Goal: Consume media (video, audio)

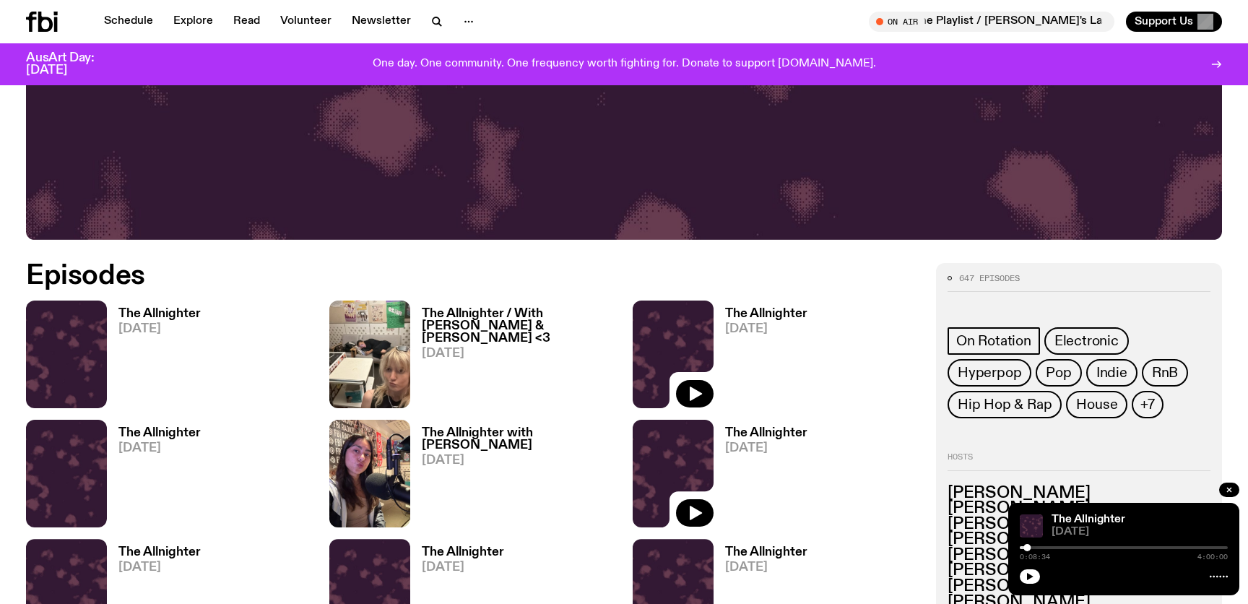
scroll to position [673, 0]
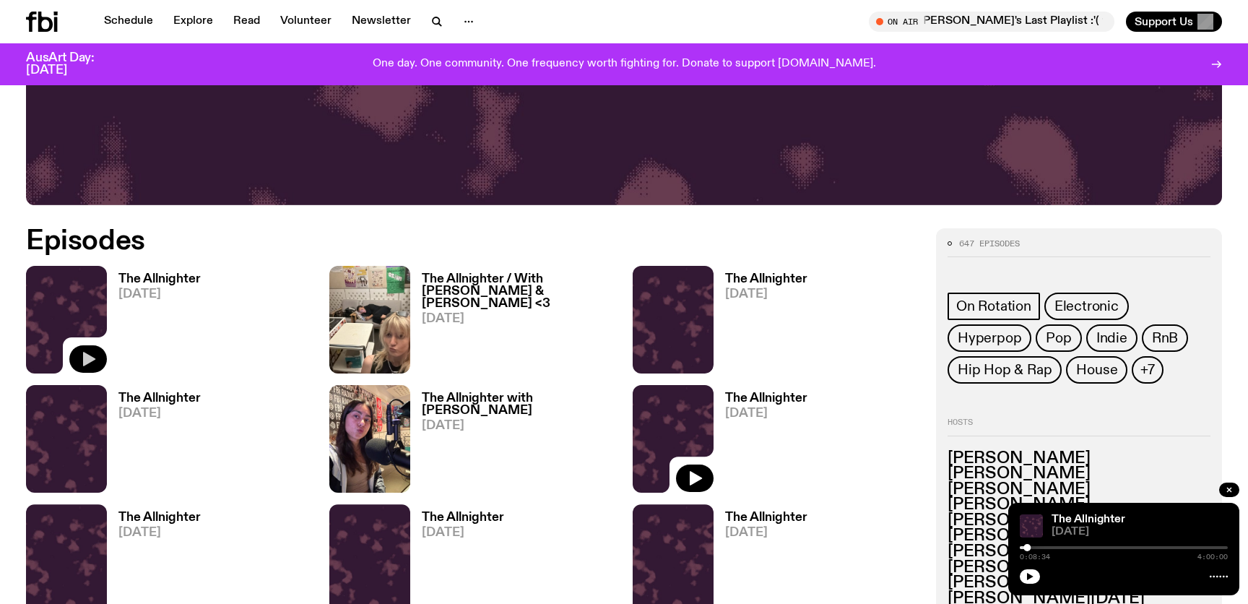
click at [98, 359] on button "button" at bounding box center [88, 358] width 38 height 27
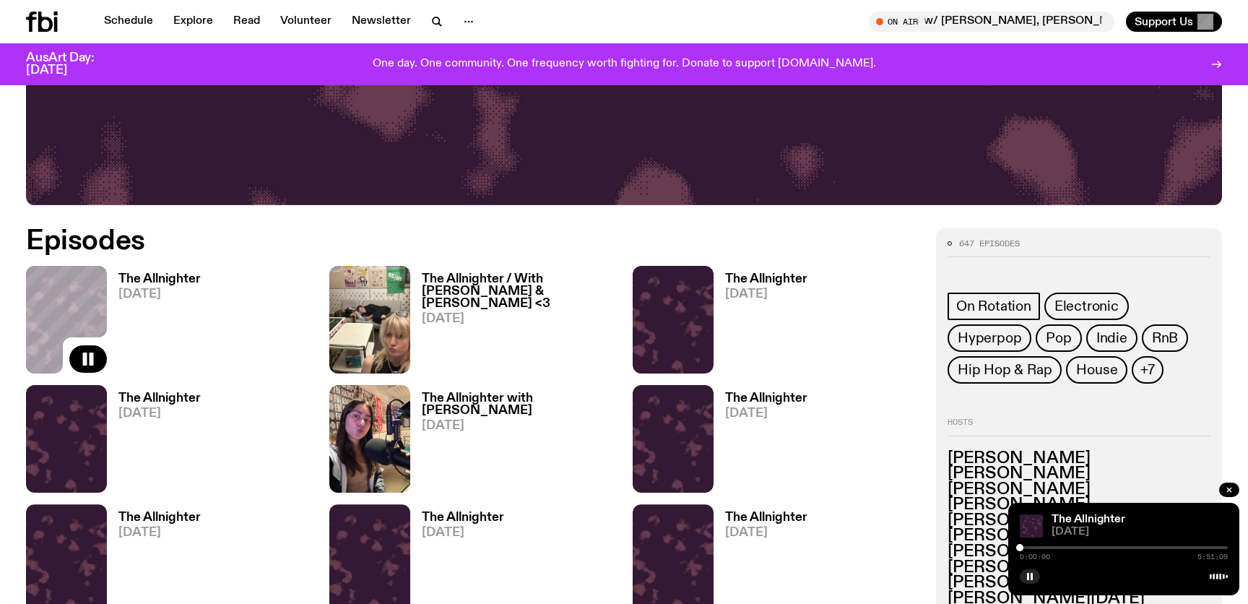
click at [1020, 550] on div at bounding box center [1019, 547] width 7 height 7
click at [1021, 549] on div at bounding box center [1021, 547] width 7 height 7
click at [1021, 550] on div at bounding box center [1020, 547] width 7 height 7
click at [1027, 550] on div at bounding box center [1026, 547] width 7 height 7
click at [1023, 550] on div at bounding box center [1023, 547] width 7 height 7
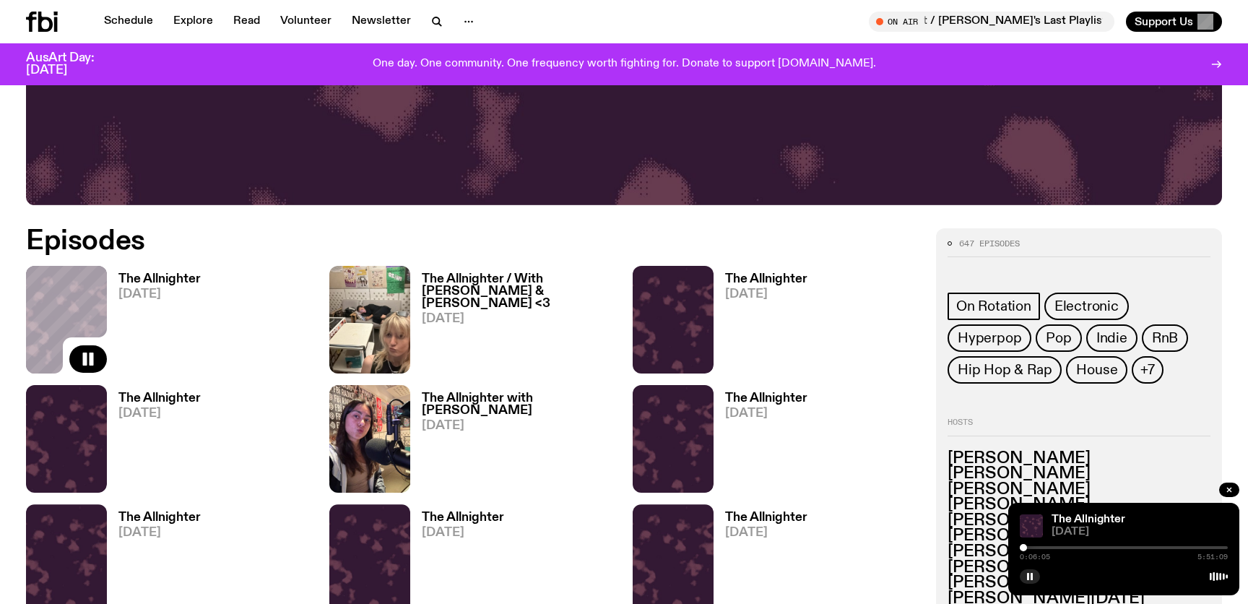
click at [1024, 550] on div at bounding box center [1023, 547] width 7 height 7
click at [1025, 550] on div at bounding box center [1024, 547] width 7 height 7
click at [1024, 550] on div at bounding box center [1024, 547] width 7 height 7
click at [1024, 550] on div at bounding box center [1023, 547] width 7 height 7
click at [1024, 550] on div at bounding box center [1024, 547] width 7 height 7
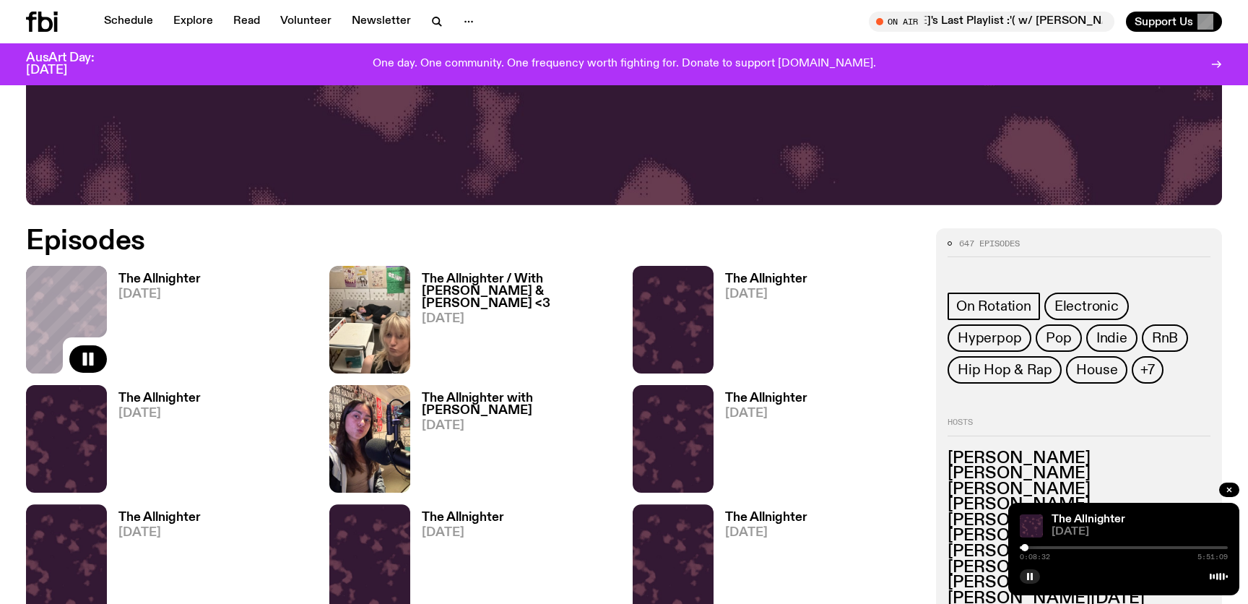
click at [1025, 550] on div at bounding box center [1024, 547] width 7 height 7
drag, startPoint x: 1045, startPoint y: 46, endPoint x: 1301, endPoint y: -112, distance: 300.7
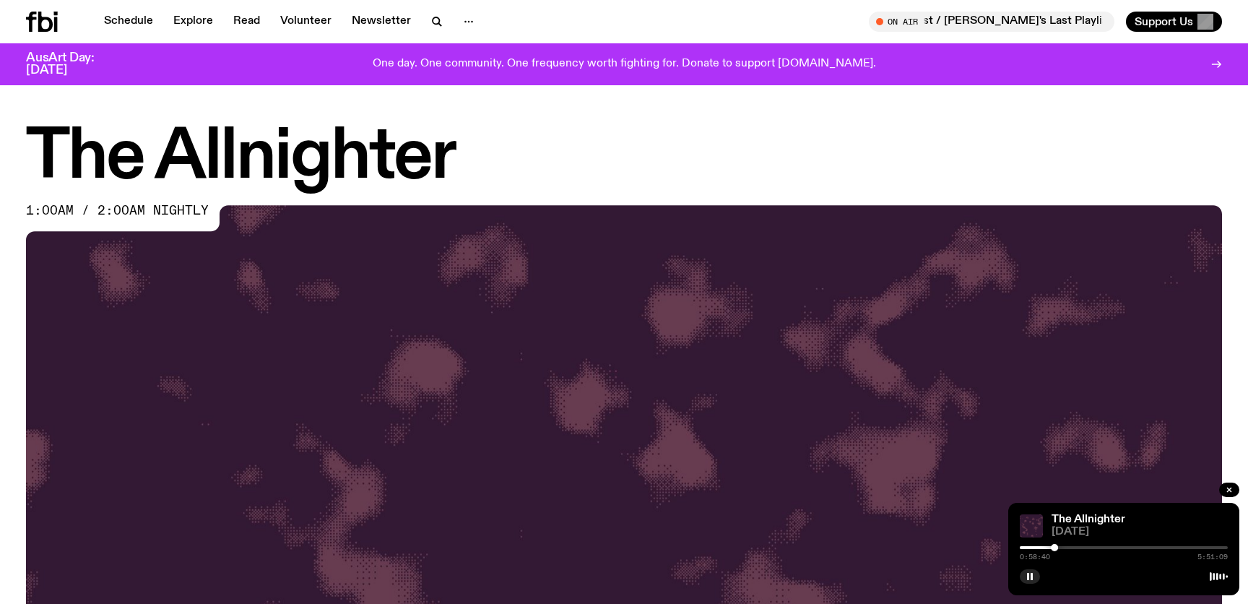
scroll to position [673, 0]
